Goal: Task Accomplishment & Management: Manage account settings

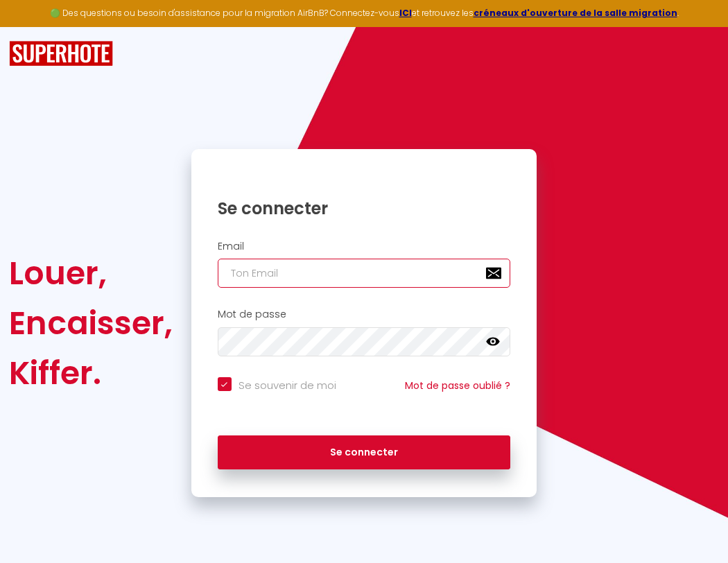
type input "s"
checkbox input "true"
type input "su"
checkbox input "true"
type input "sup"
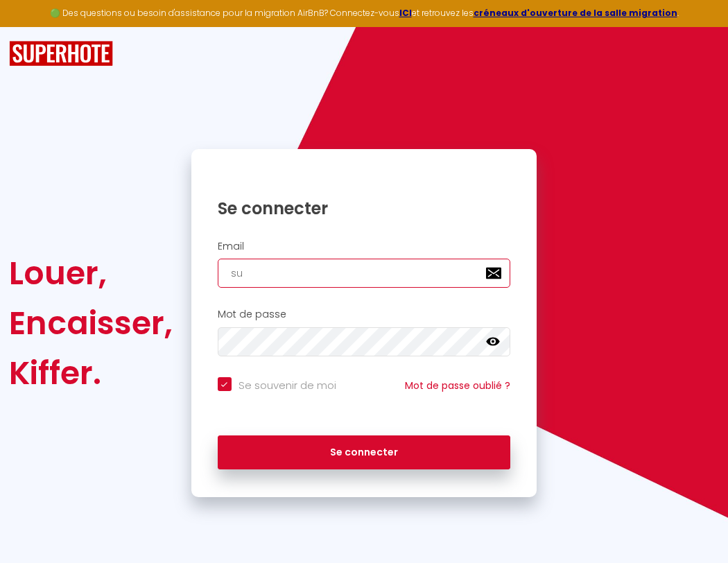
checkbox input "true"
type input "supe"
checkbox input "true"
type input "super"
checkbox input "true"
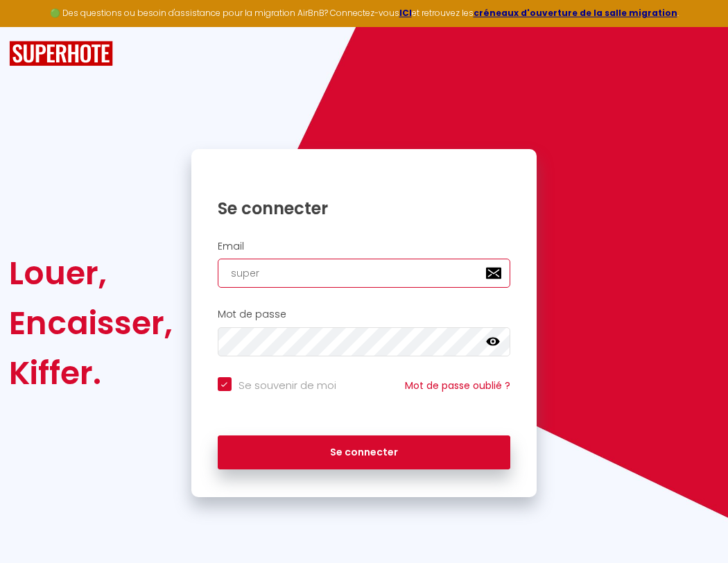
type input "superb"
checkbox input "true"
type input "superbo"
checkbox input "true"
type input "s"
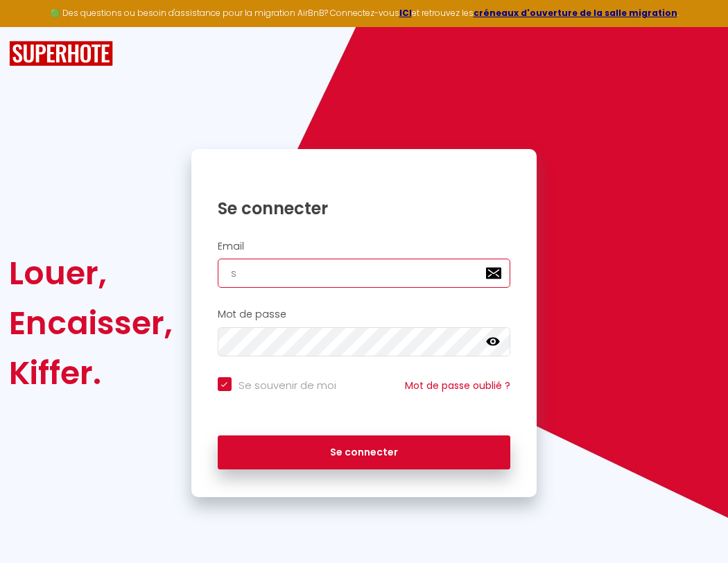
checkbox input "true"
type input "su"
checkbox input "true"
type input "sup"
checkbox input "true"
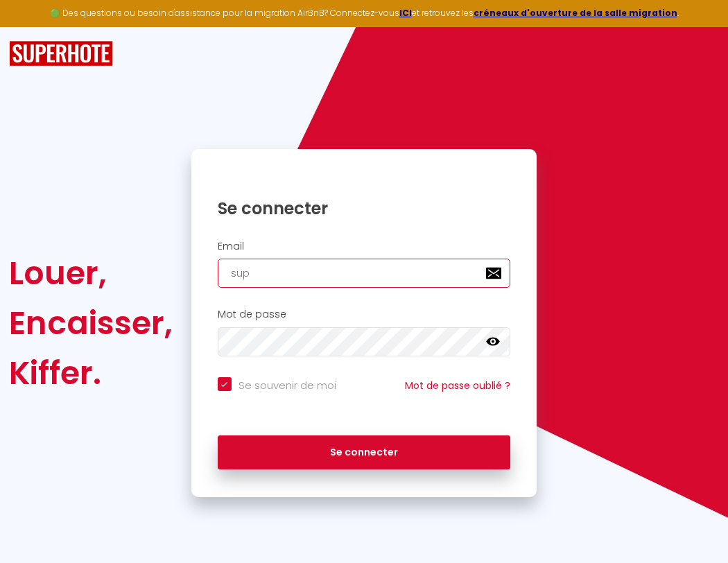
type input "supe"
checkbox input "true"
type input "super"
checkbox input "true"
type input "superb"
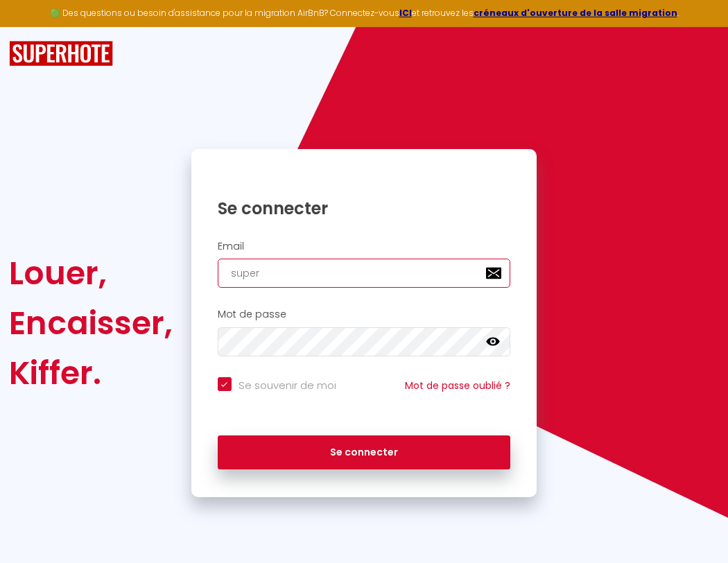
checkbox input "true"
type input "superbo"
checkbox input "true"
type input "s"
checkbox input "true"
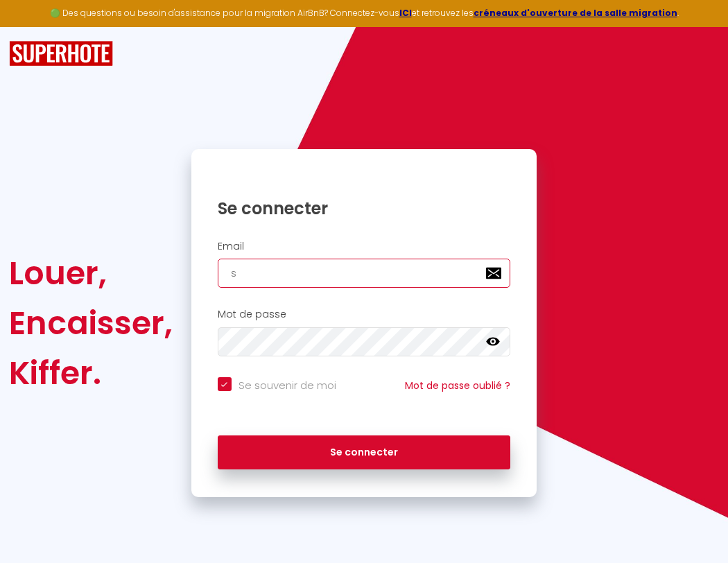
type input "superbor"
checkbox input "true"
type input "su"
checkbox input "true"
type input "sup"
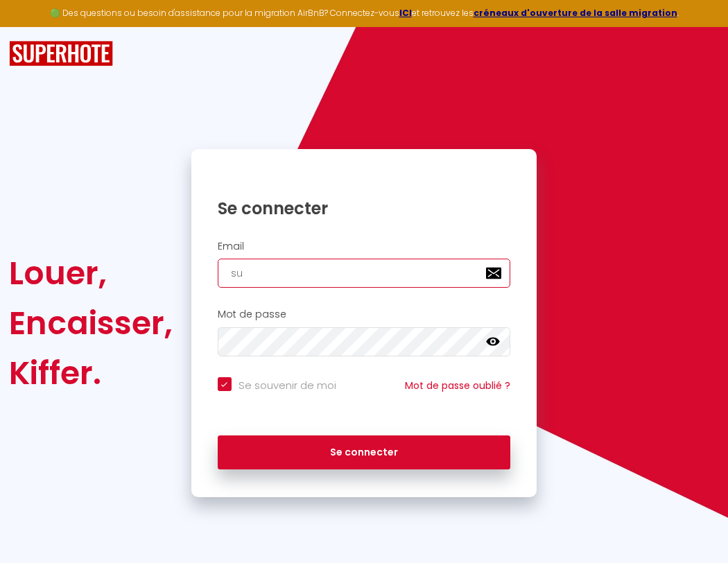
checkbox input "true"
type input "supe"
checkbox input "true"
type input "super"
checkbox input "true"
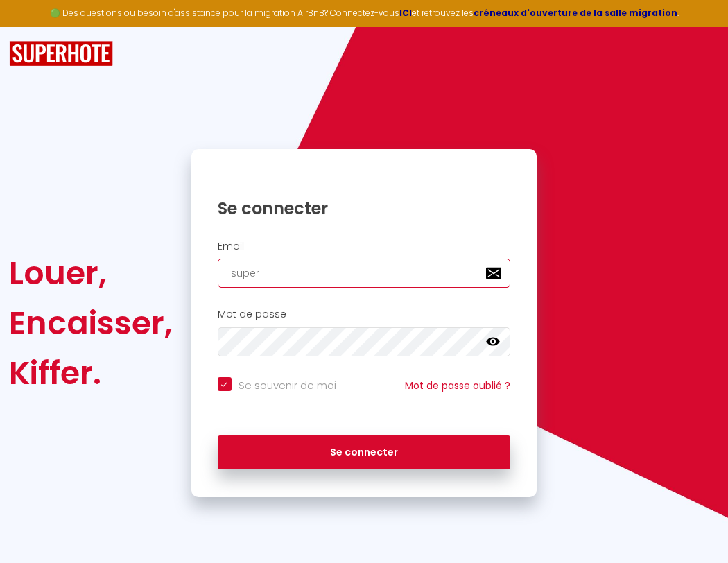
type input "superb"
checkbox input "true"
